Goal: Task Accomplishment & Management: Manage account settings

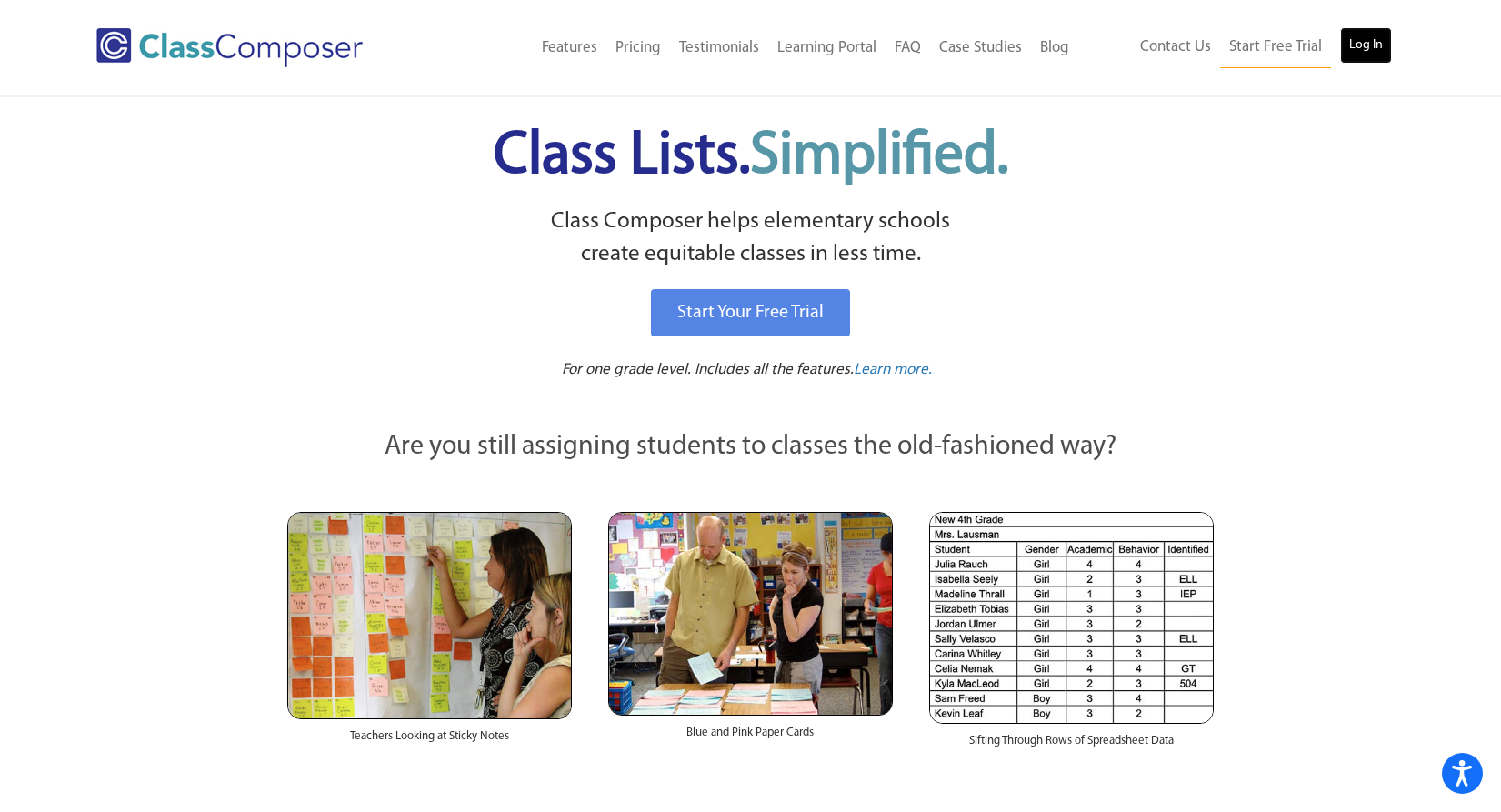
click at [1355, 48] on link "Log In" at bounding box center [1365, 45] width 52 height 36
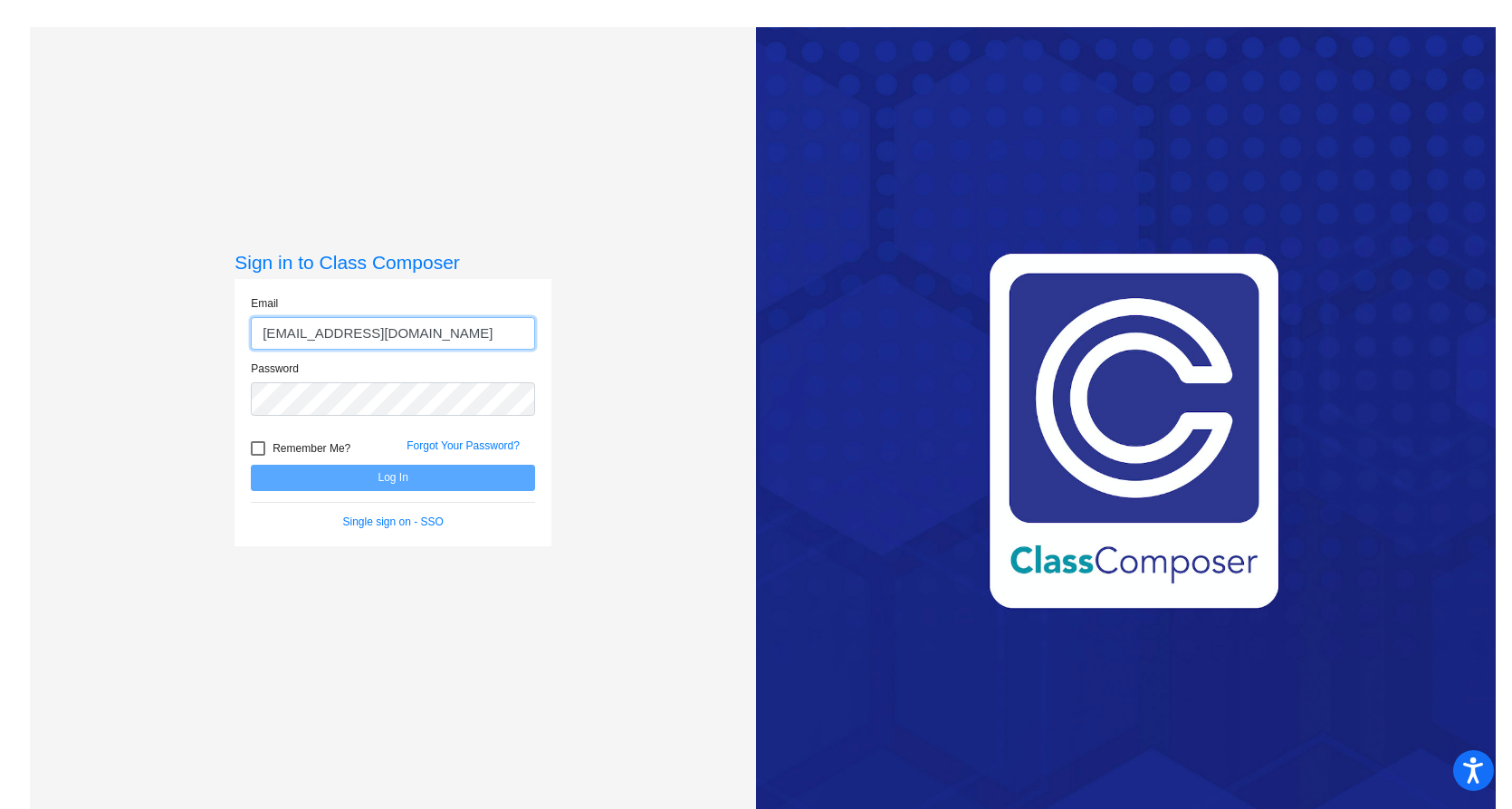
type input "[EMAIL_ADDRESS][DOMAIN_NAME]"
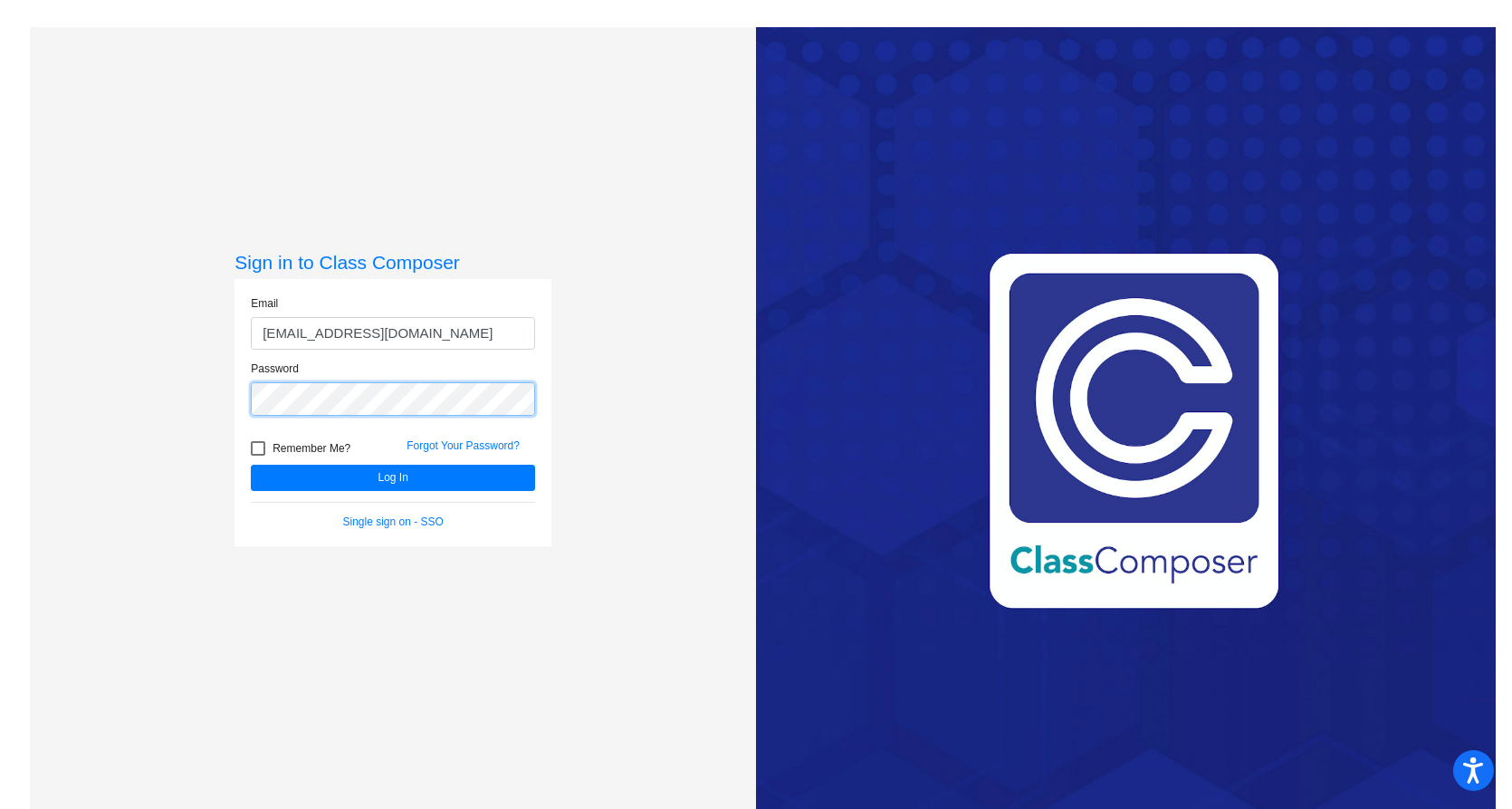
click at [251, 465] on button "Log In" at bounding box center [393, 478] width 285 height 27
click at [385, 475] on button "Log In" at bounding box center [393, 478] width 285 height 27
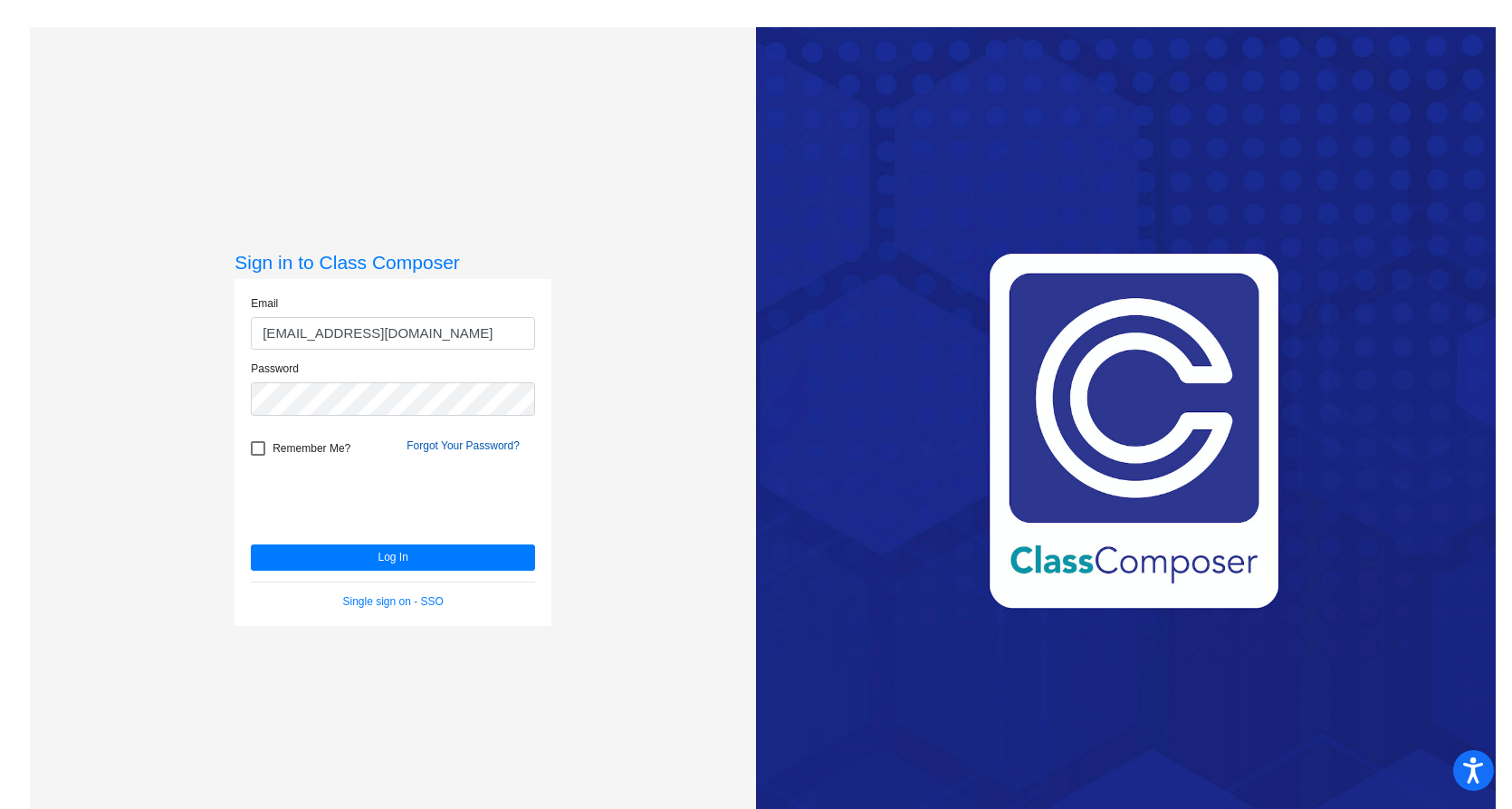
click at [437, 444] on link "Forgot Your Password?" at bounding box center [463, 445] width 113 height 13
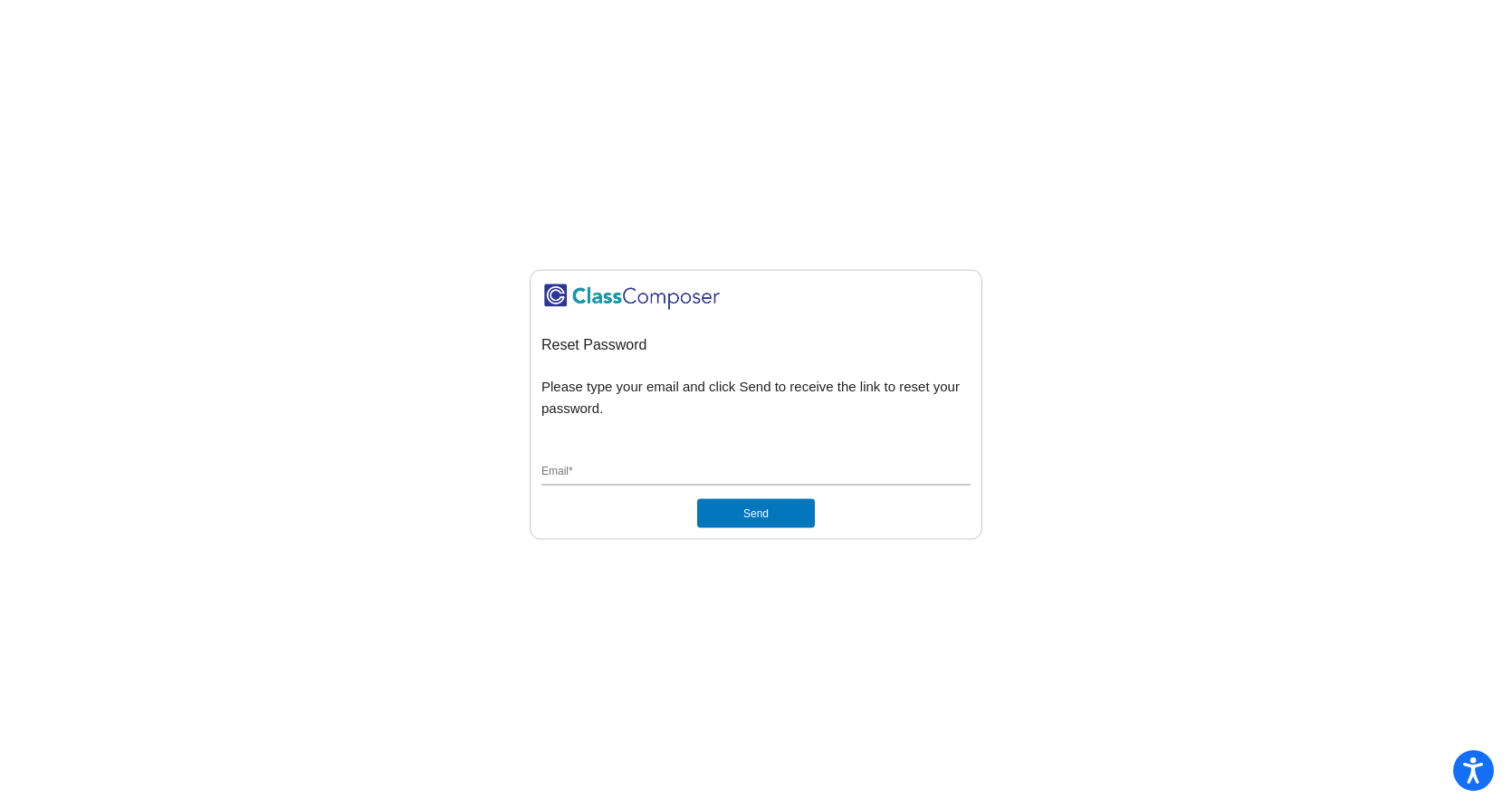
click at [570, 477] on input "Email *" at bounding box center [756, 473] width 429 height 17
click at [699, 478] on input "J-Tirpack@comcast.net" at bounding box center [756, 473] width 429 height 17
type input "J"
type input "J-Tirpack@comcast.net"
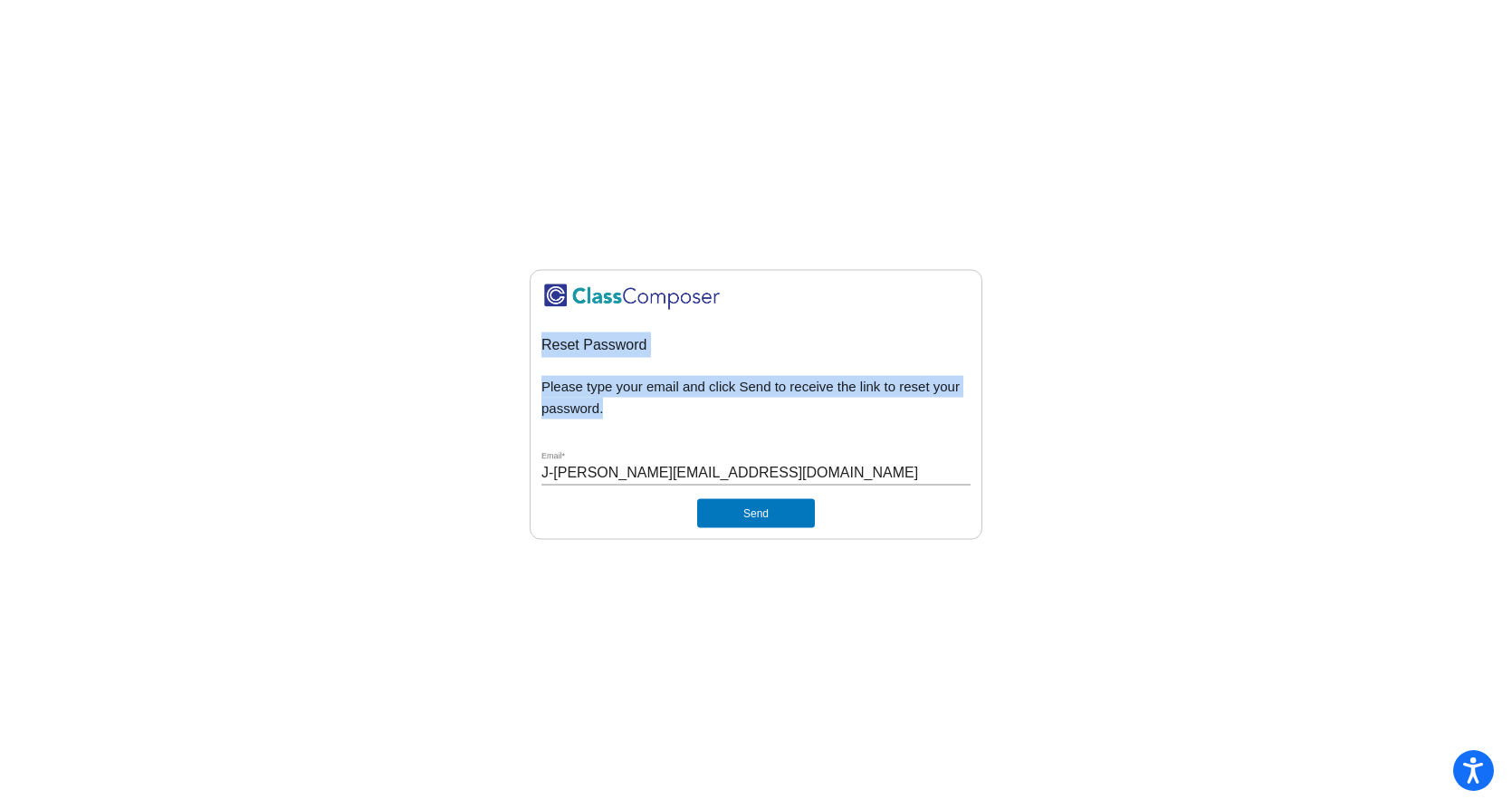
drag, startPoint x: 739, startPoint y: 481, endPoint x: 467, endPoint y: 474, distance: 272.1
click at [467, 474] on mat-sidenav-content "Reset Password Please type your email and click Send to receive the link to res…" at bounding box center [756, 404] width 1512 height 809
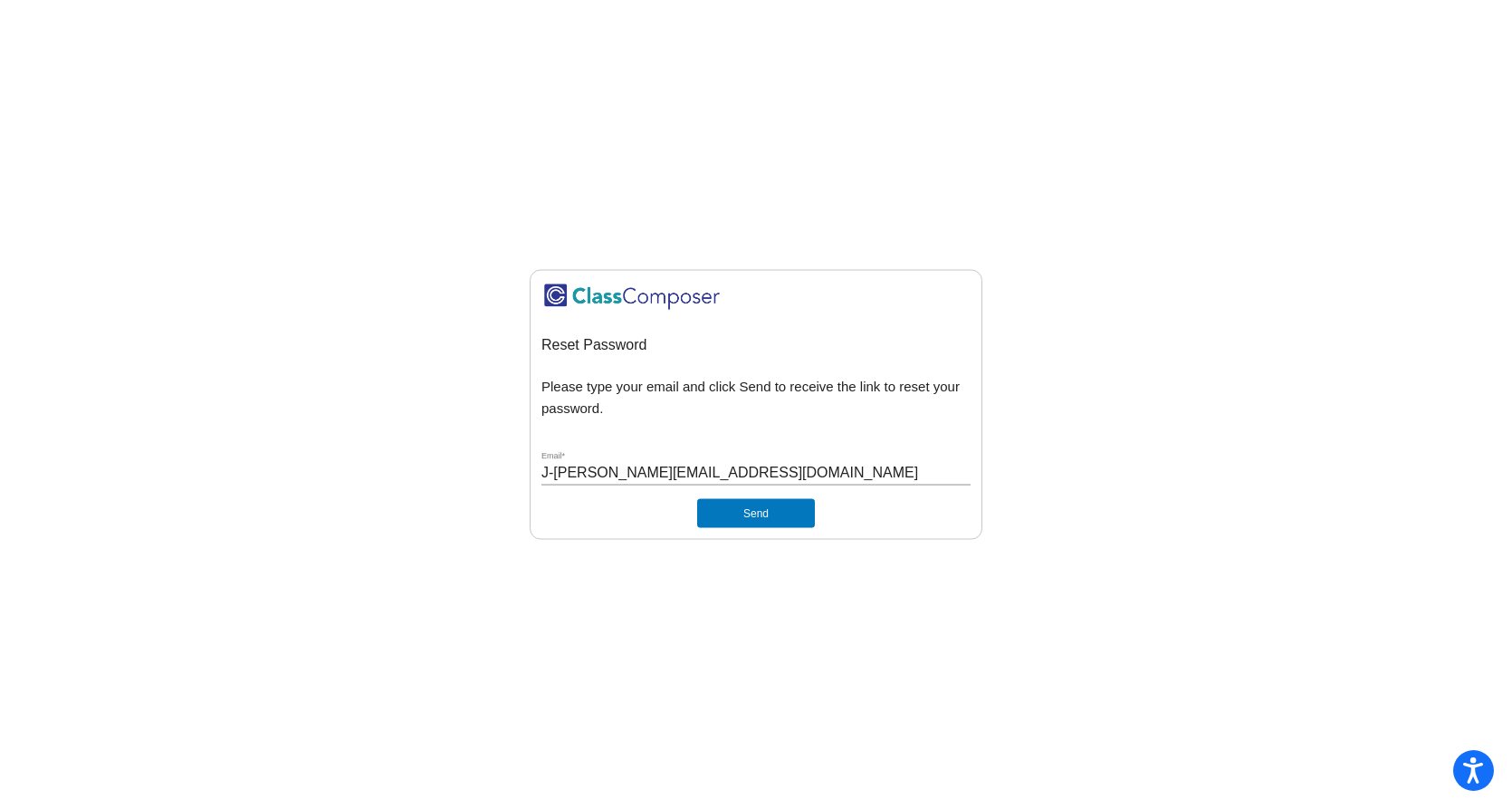
click at [678, 462] on div "J-Tirpack@comcast.net Email *" at bounding box center [756, 467] width 429 height 34
drag, startPoint x: 709, startPoint y: 475, endPoint x: 522, endPoint y: 485, distance: 187.3
click at [544, 485] on div "J-Tirpack@comcast.net Email *" at bounding box center [756, 467] width 429 height 34
click at [508, 485] on mat-sidenav-content "Reset Password Please type your email and click Send to receive the link to res…" at bounding box center [756, 404] width 1512 height 809
click at [703, 479] on input "J-Tirpack@comcast.net" at bounding box center [756, 473] width 429 height 17
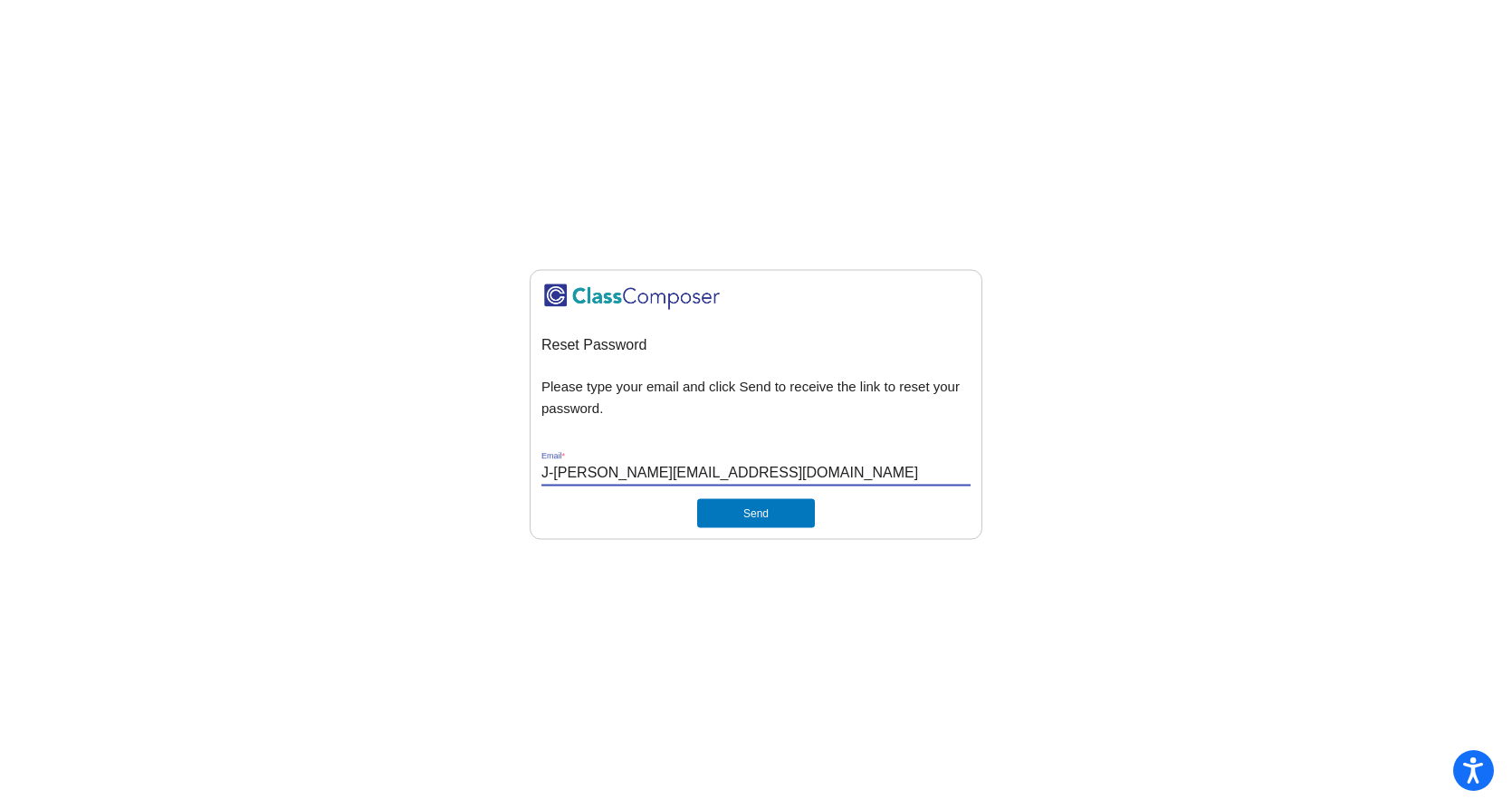
drag, startPoint x: 701, startPoint y: 466, endPoint x: 506, endPoint y: 470, distance: 195.0
click at [506, 470] on mat-sidenav-content "Reset Password Please type your email and click Send to receive the link to res…" at bounding box center [756, 404] width 1512 height 809
click at [697, 499] on button "Send" at bounding box center [756, 513] width 118 height 29
type input "mtirpack@mantuaschools.com"
click at [745, 522] on button "Send" at bounding box center [756, 513] width 118 height 29
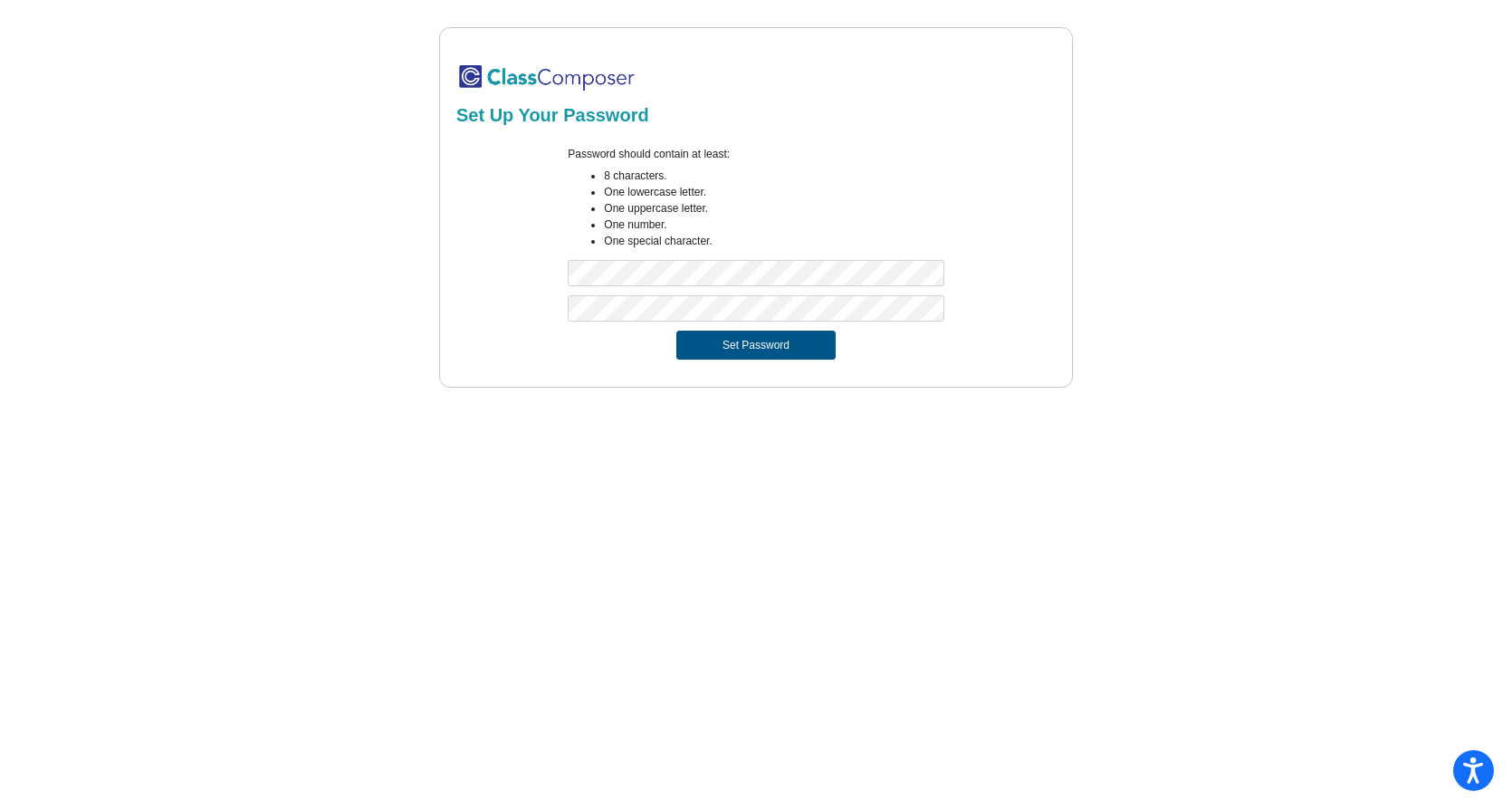
click at [747, 339] on button "Set Password" at bounding box center [756, 345] width 160 height 29
click at [527, 276] on div "Password should contain at least: 8 characters. One lowercase letter. One upper…" at bounding box center [756, 220] width 605 height 150
click at [428, 313] on div "Set Up Your Password Password should contain at least: 8 characters. One lowerc…" at bounding box center [756, 208] width 1451 height 360
click at [677, 331] on button "Set Password" at bounding box center [756, 345] width 160 height 29
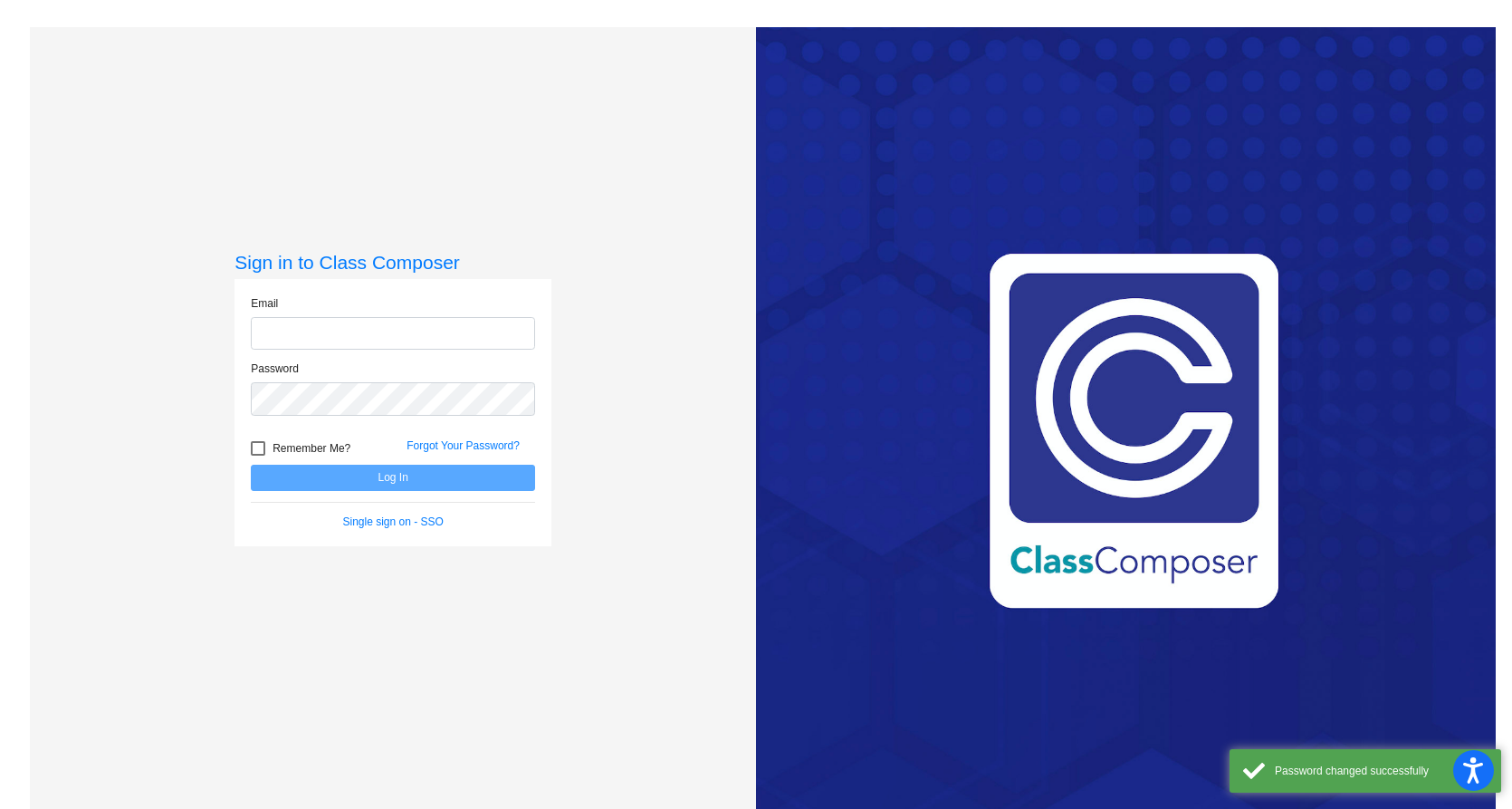
click at [420, 331] on input "email" at bounding box center [393, 333] width 285 height 33
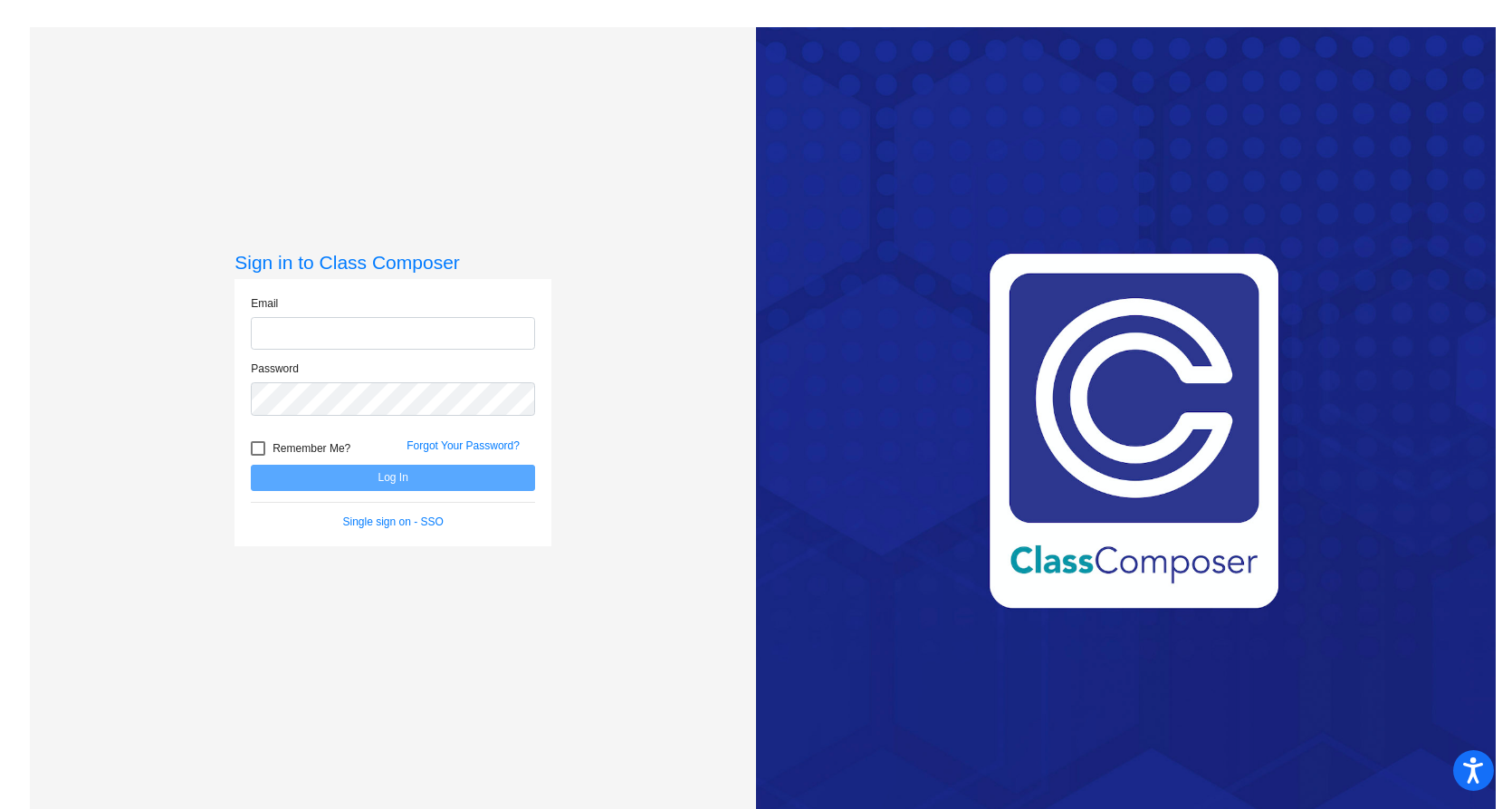
type input "mtirpack@mantuaschools.com"
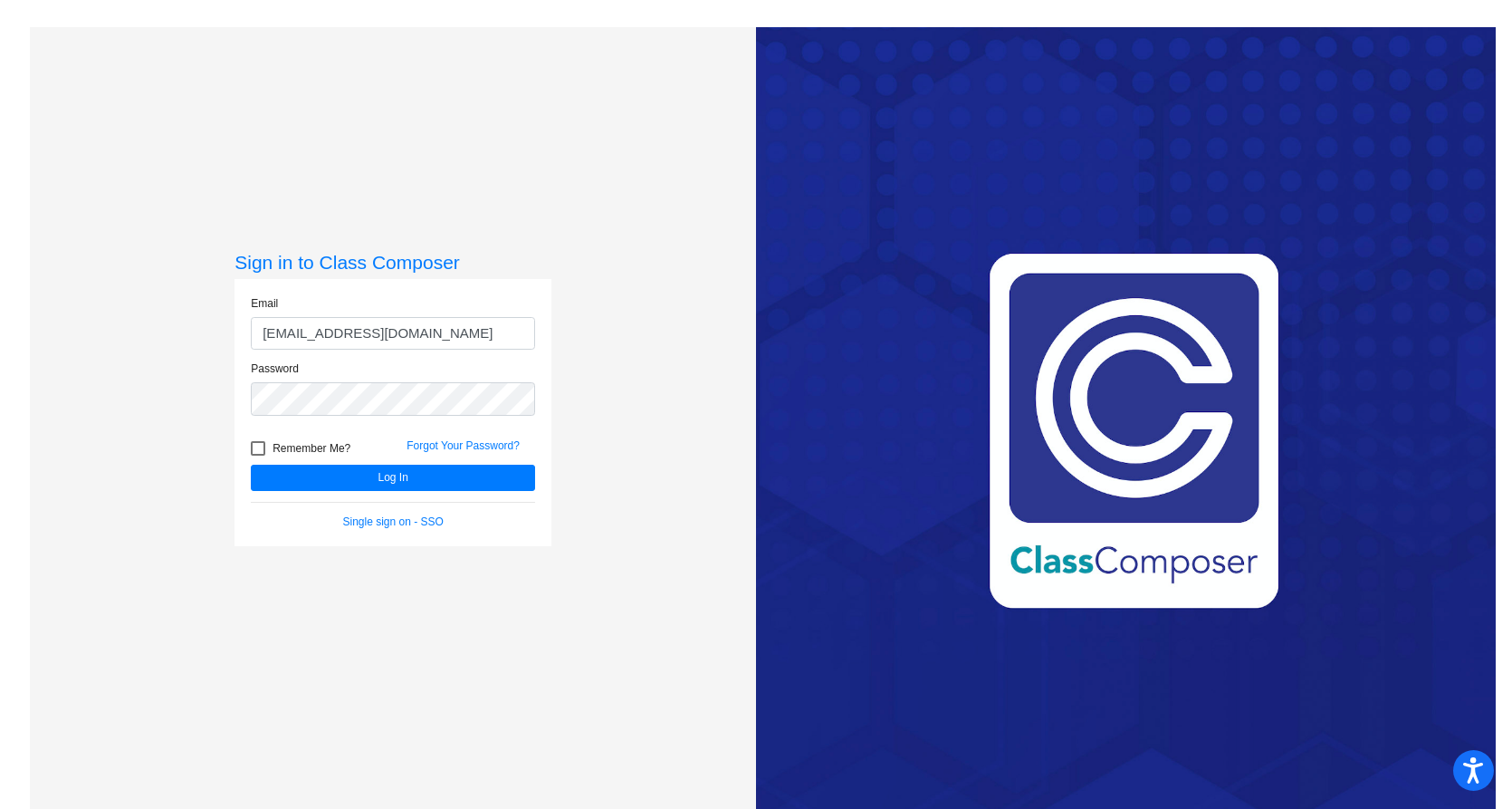
click at [262, 449] on div at bounding box center [258, 448] width 15 height 15
click at [258, 455] on input "Remember Me?" at bounding box center [257, 455] width 1 height 1
checkbox input "true"
click at [380, 477] on button "Log In" at bounding box center [393, 478] width 285 height 27
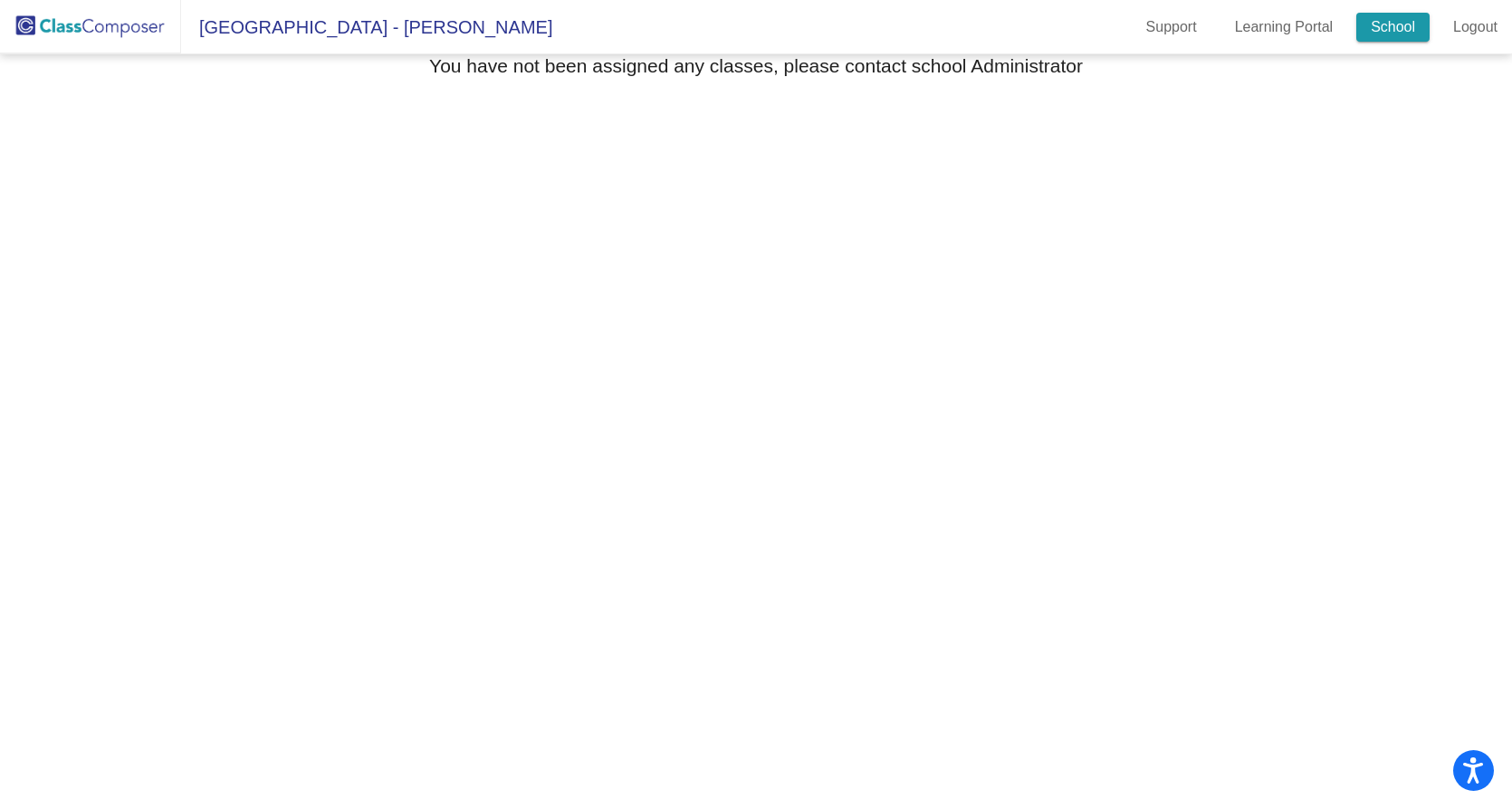
click at [1401, 17] on link "School" at bounding box center [1393, 28] width 73 height 29
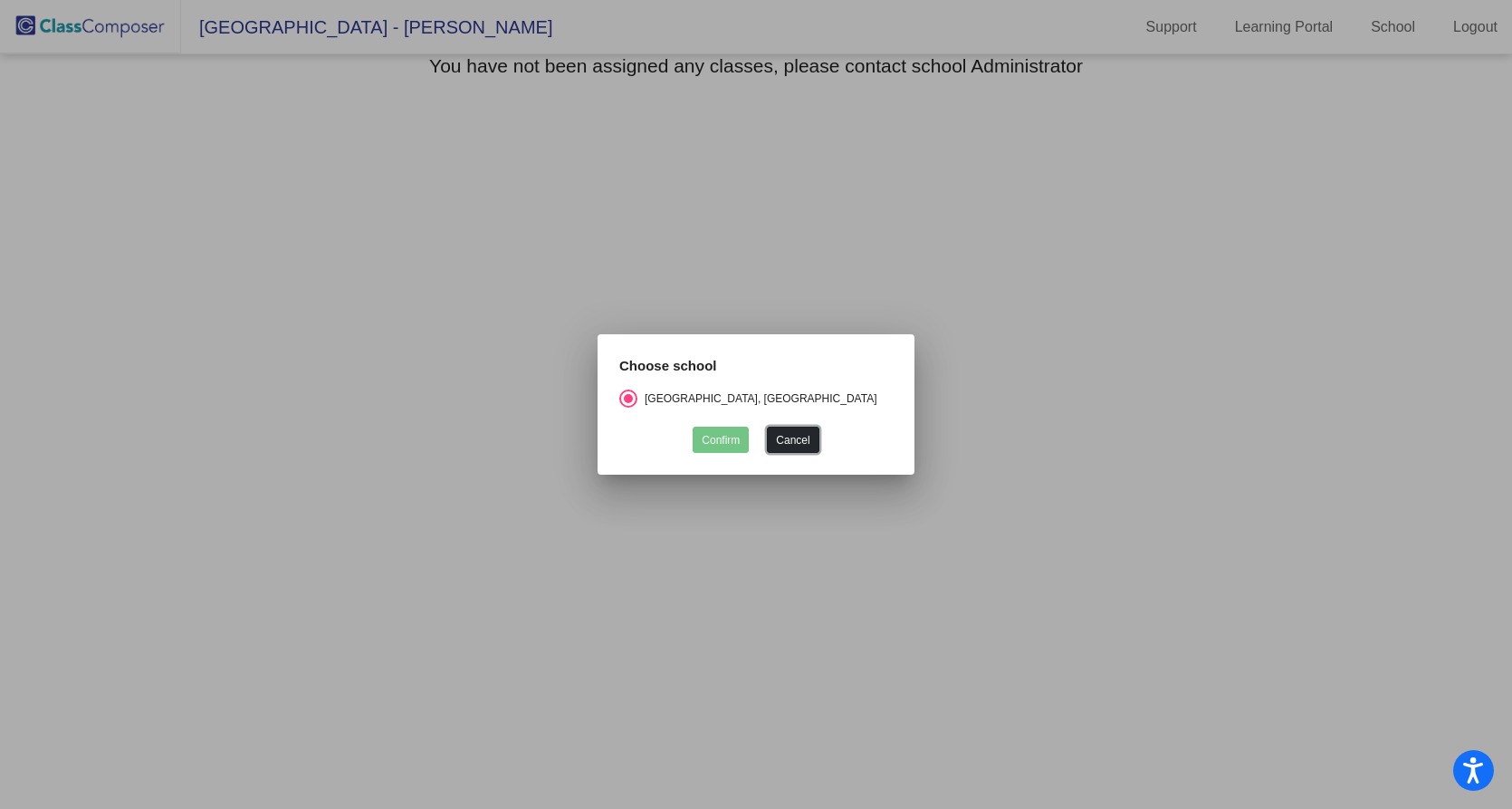
click at [802, 426] on button "Cancel" at bounding box center [792, 439] width 51 height 27
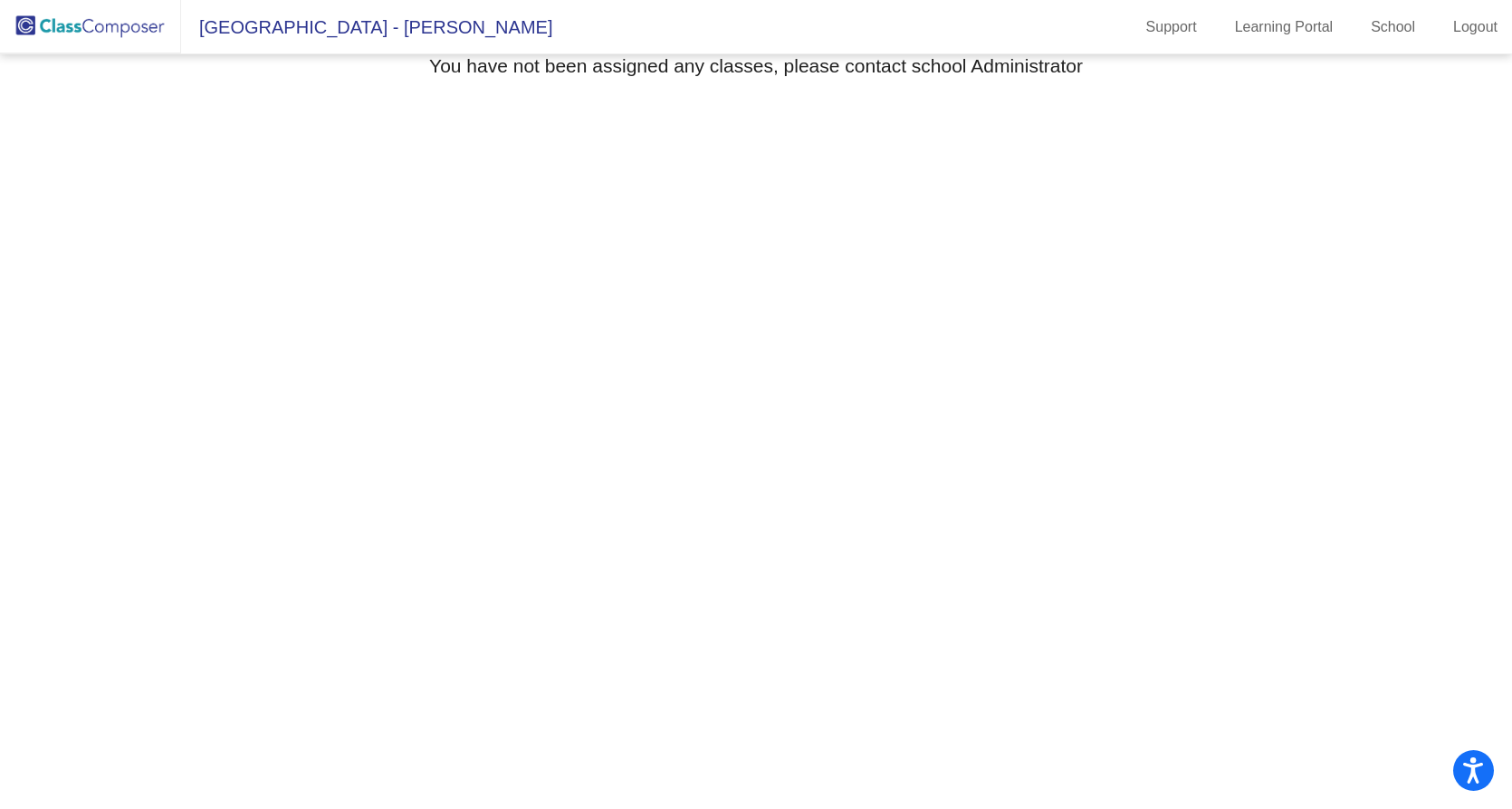
click at [265, 23] on span "Mantua Township Public Schools - Melissa" at bounding box center [366, 28] width 371 height 29
click at [1459, 27] on link "Logout" at bounding box center [1475, 28] width 73 height 29
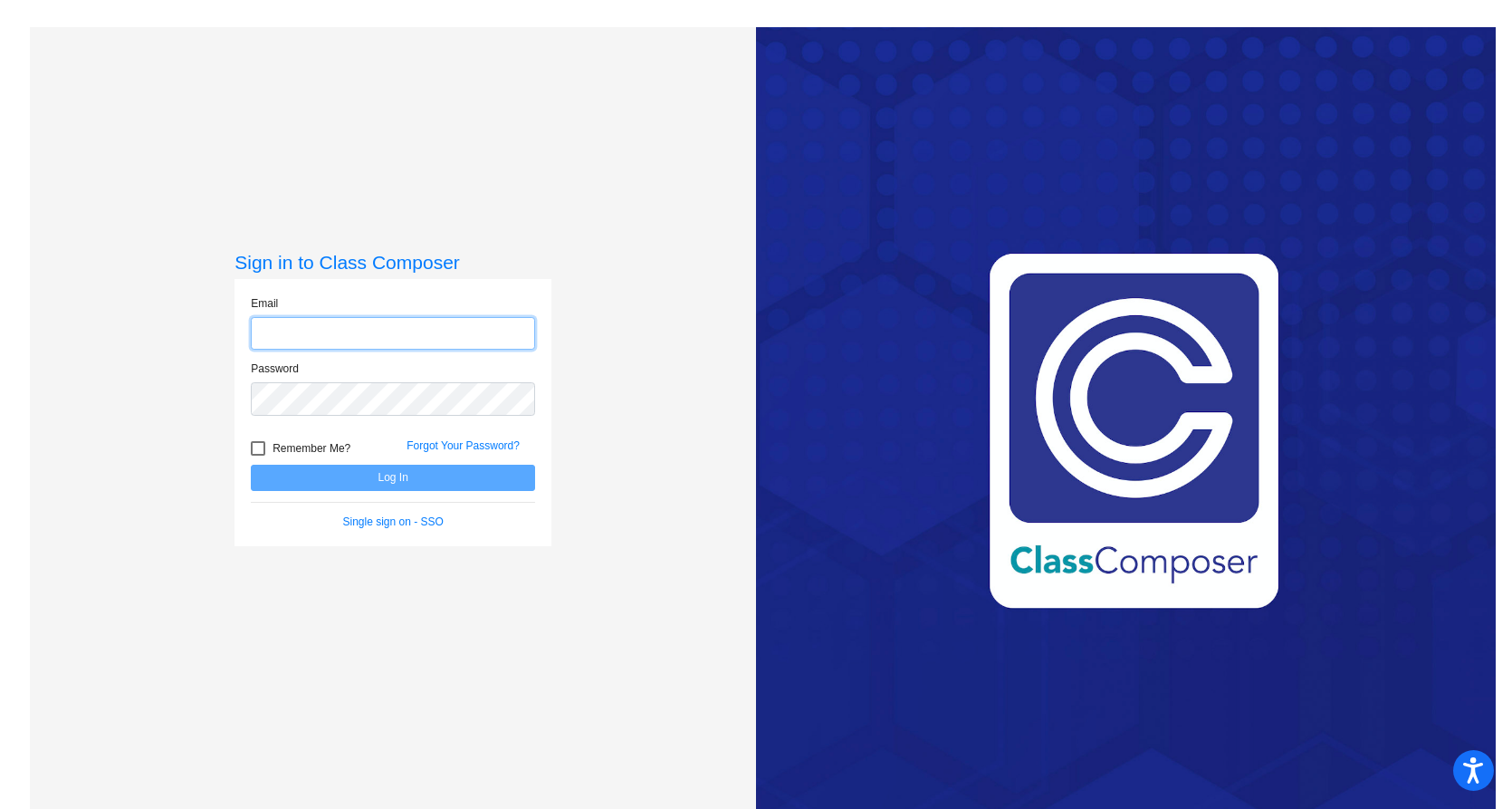
type input "mtirpack@mantuaschools.com"
